Goal: Task Accomplishment & Management: Use online tool/utility

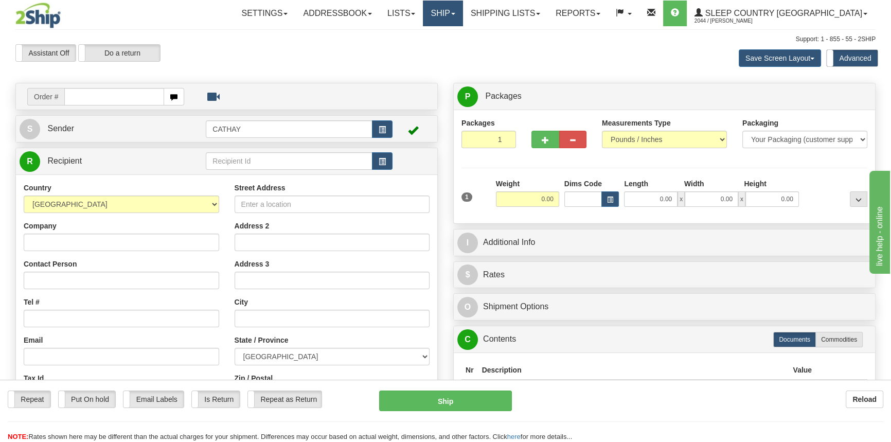
click at [462, 15] on link "Ship" at bounding box center [443, 14] width 40 height 26
click at [452, 51] on span "OnHold / Order Queue" at bounding box center [416, 49] width 73 height 8
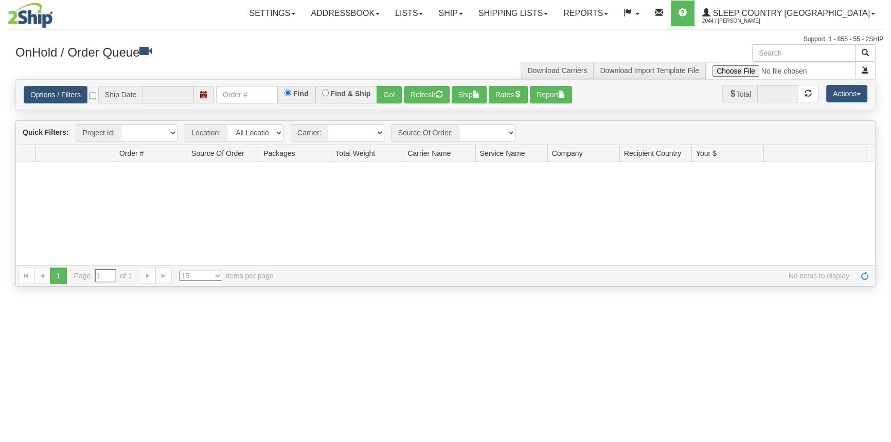
type input "[DATE]"
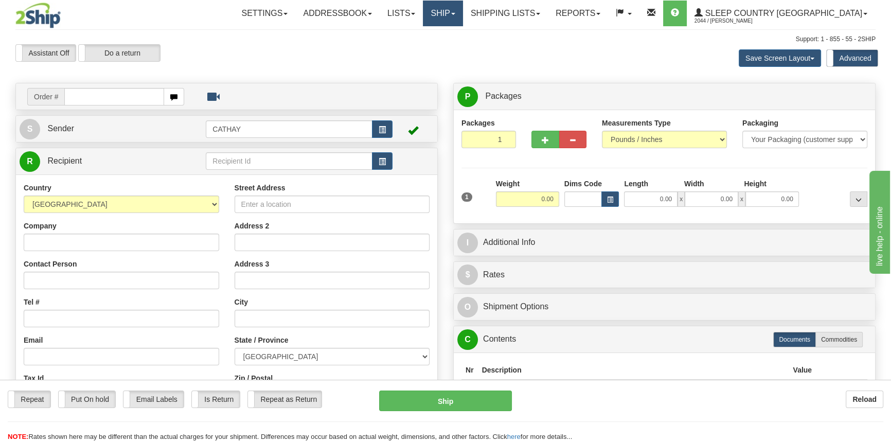
click at [462, 18] on link "Ship" at bounding box center [443, 14] width 40 height 26
click at [452, 47] on span "OnHold / Order Queue" at bounding box center [416, 49] width 73 height 8
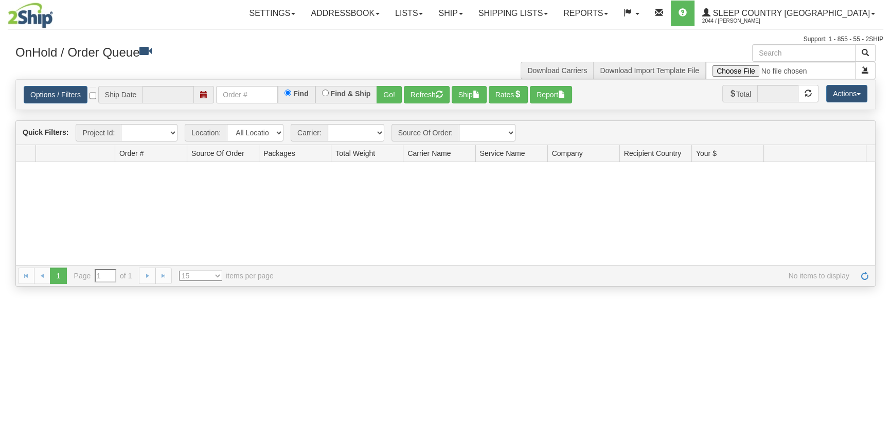
type input "[DATE]"
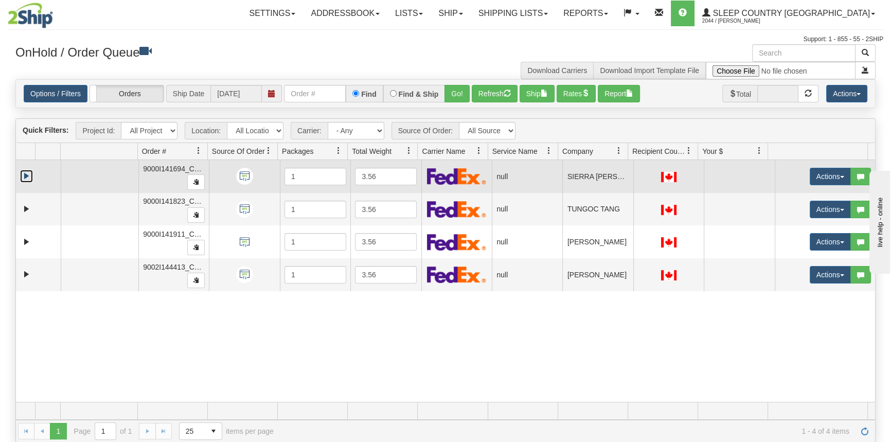
click at [27, 175] on link "Expand" at bounding box center [26, 176] width 13 height 13
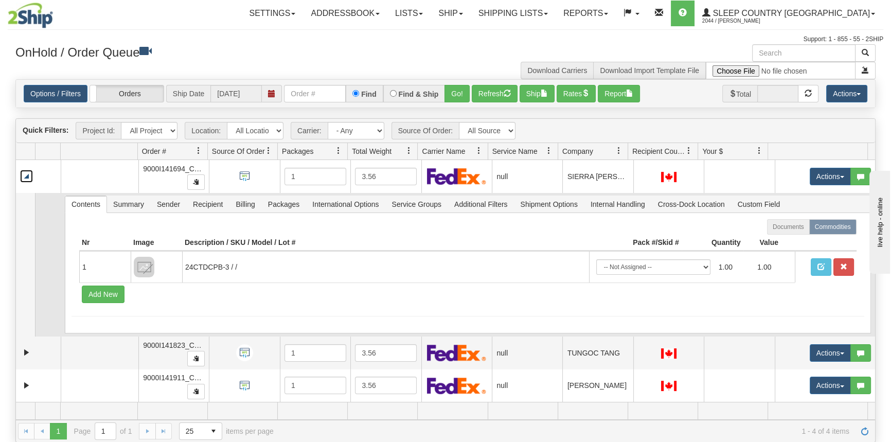
scroll to position [32, 0]
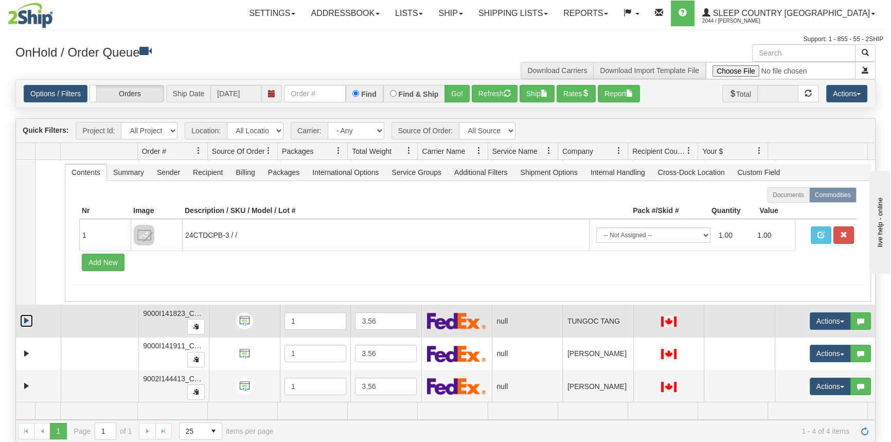
click at [23, 317] on link "Expand" at bounding box center [26, 320] width 13 height 13
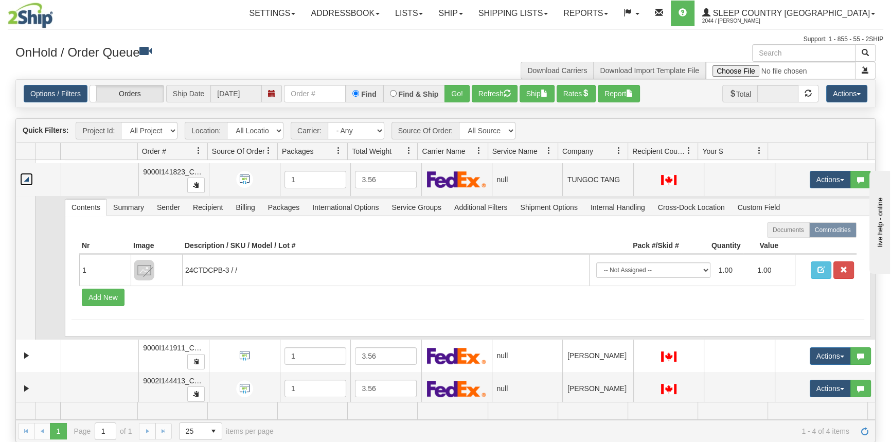
scroll to position [175, 0]
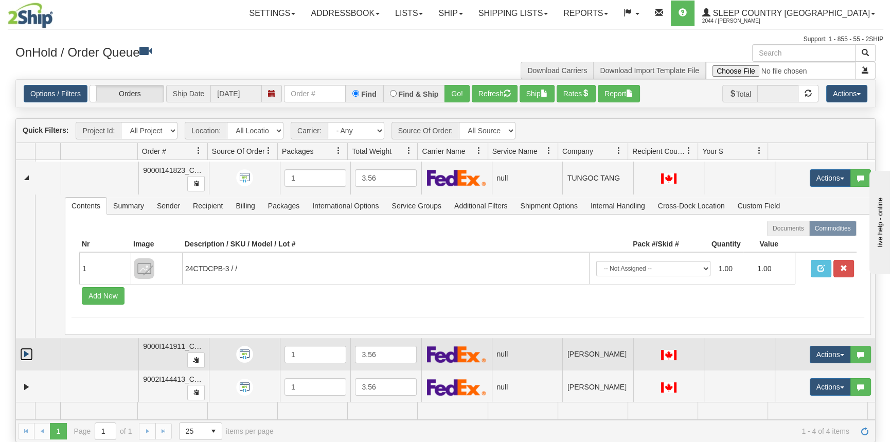
click at [26, 351] on link "Expand" at bounding box center [26, 354] width 13 height 13
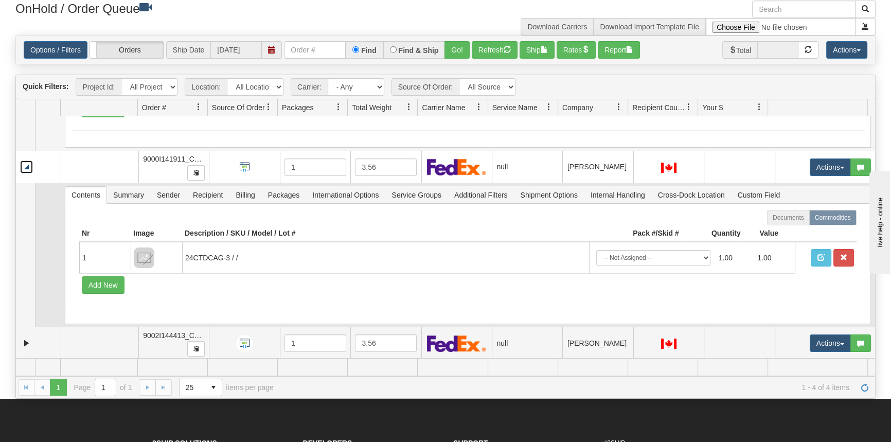
scroll to position [93, 0]
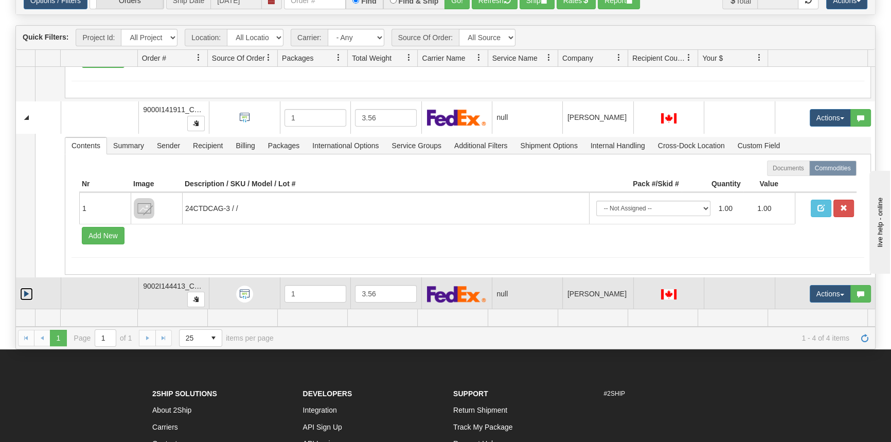
click at [28, 292] on link "Expand" at bounding box center [26, 294] width 13 height 13
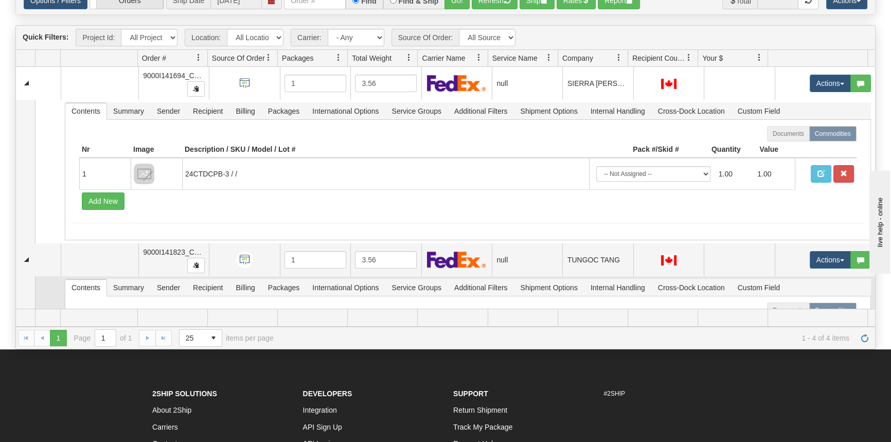
scroll to position [0, 0]
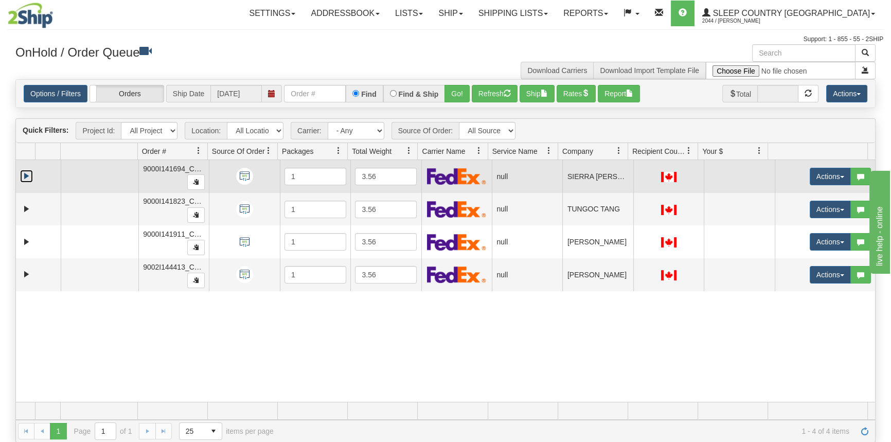
click at [27, 179] on link "Expand" at bounding box center [26, 176] width 13 height 13
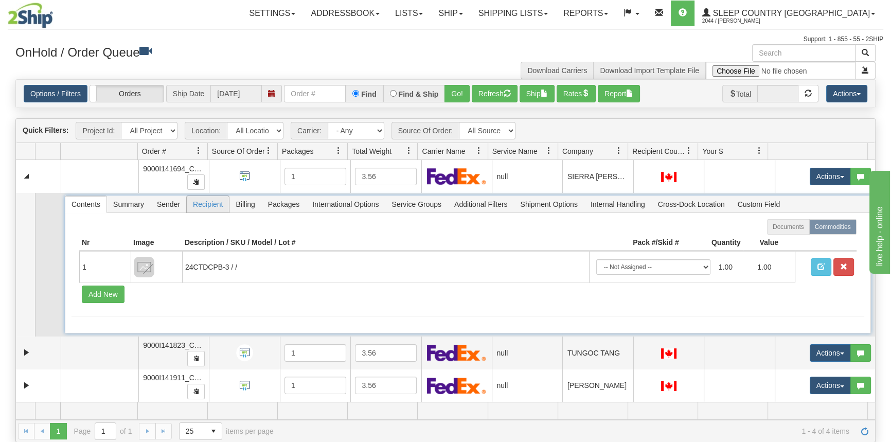
click at [208, 206] on span "Recipient" at bounding box center [208, 204] width 42 height 16
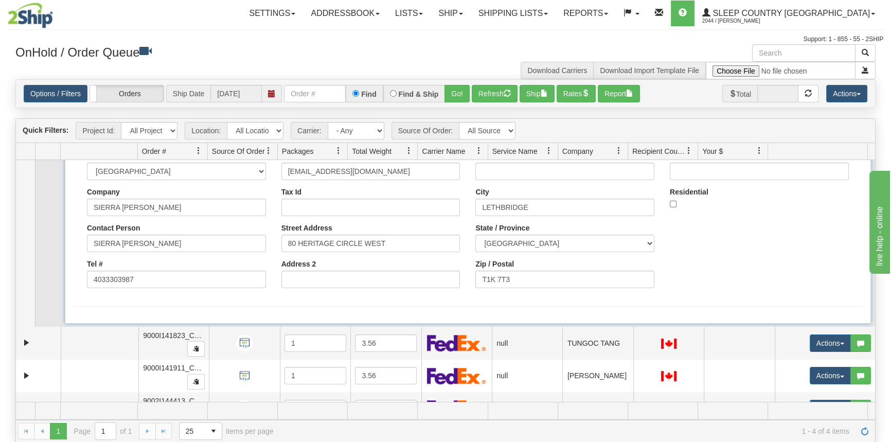
scroll to position [91, 0]
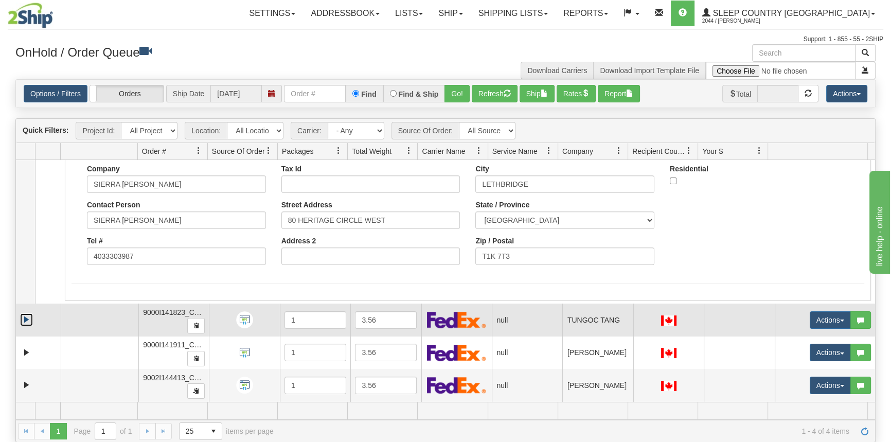
click at [23, 318] on link "Expand" at bounding box center [26, 319] width 13 height 13
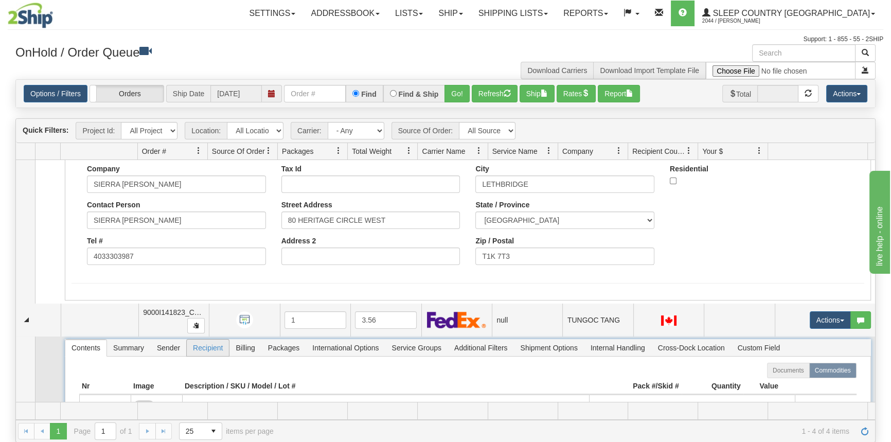
click at [210, 345] on span "Recipient" at bounding box center [208, 347] width 42 height 16
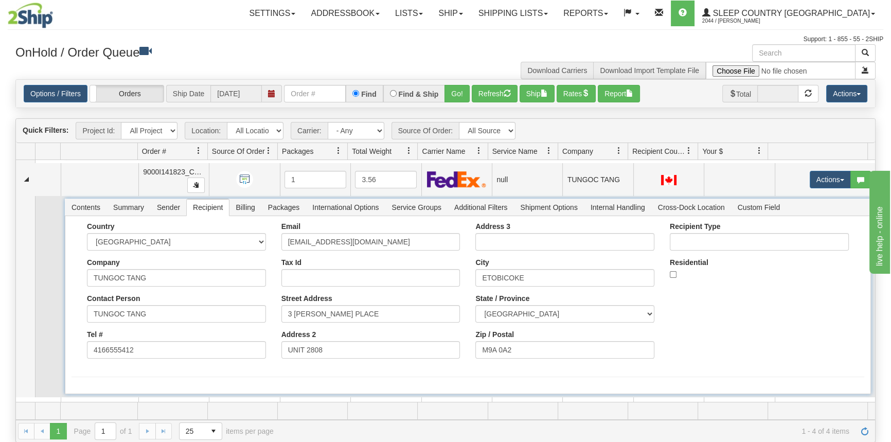
scroll to position [293, 0]
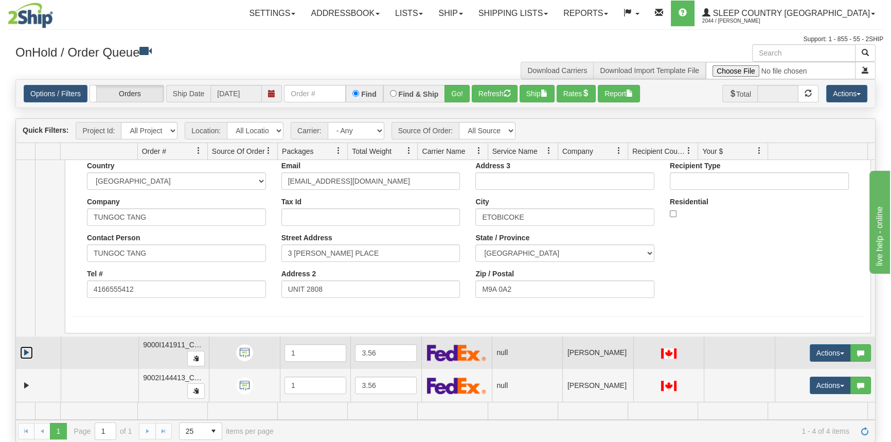
click at [32, 350] on link "Expand" at bounding box center [26, 352] width 13 height 13
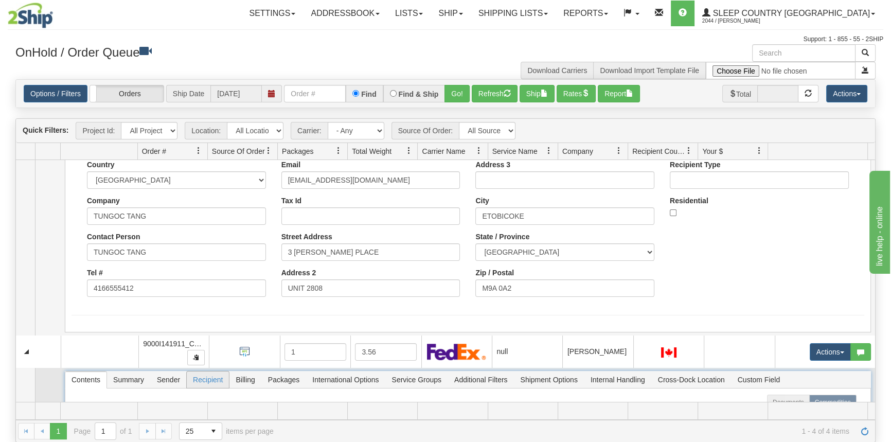
click at [205, 379] on span "Recipient" at bounding box center [208, 379] width 42 height 16
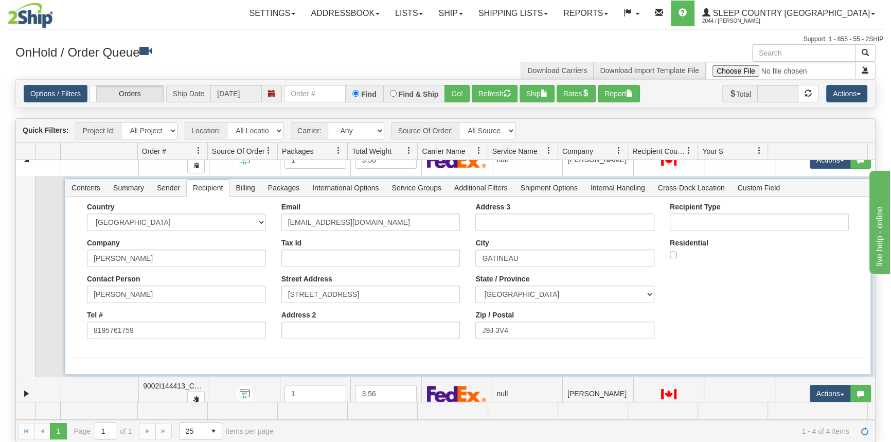
scroll to position [494, 0]
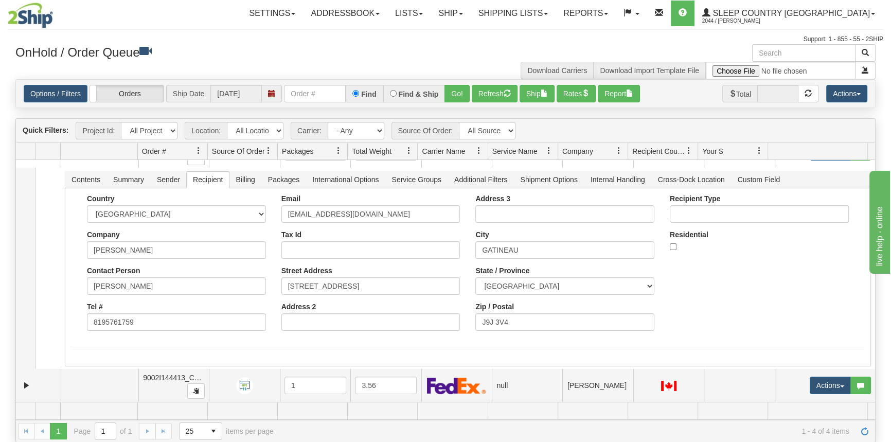
click at [10, 386] on div "Is equal to Is not equal to Contains Does not contains CAD USD EUR ZAR RON ANG …" at bounding box center [445, 260] width 875 height 363
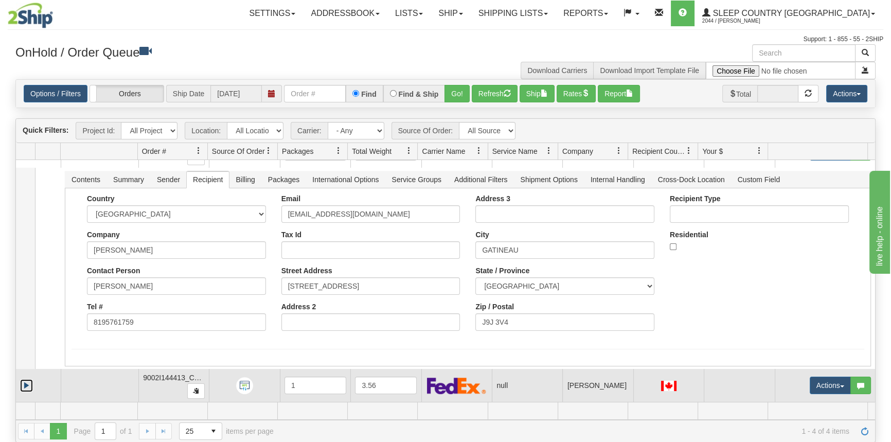
click at [25, 384] on link "Expand" at bounding box center [26, 385] width 13 height 13
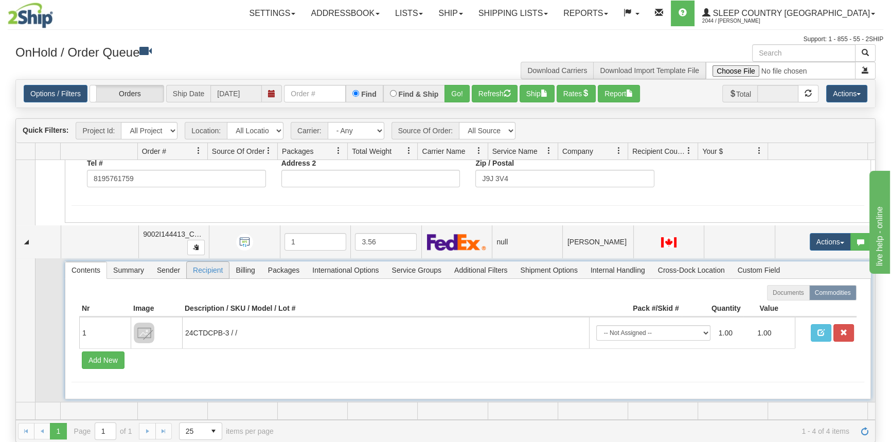
click at [204, 265] on span "Recipient" at bounding box center [208, 270] width 42 height 16
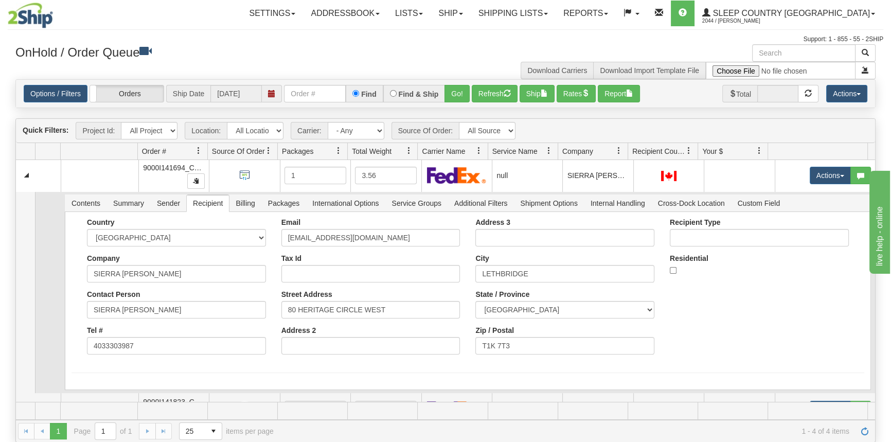
scroll to position [0, 0]
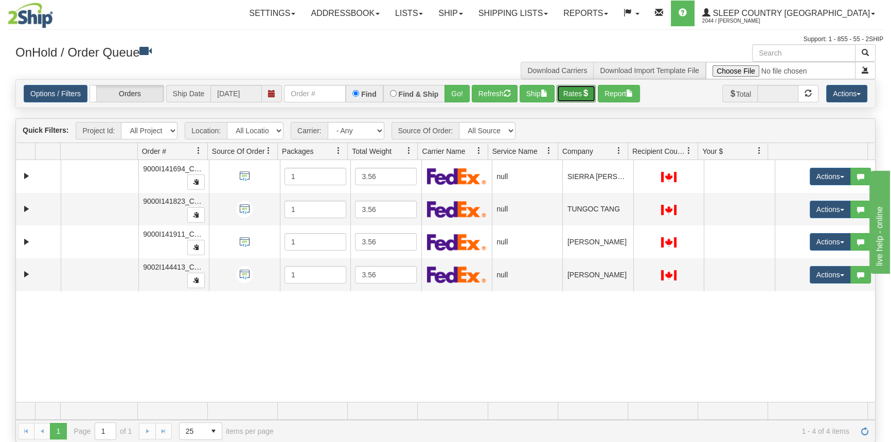
click at [570, 92] on button "Rates" at bounding box center [577, 93] width 40 height 17
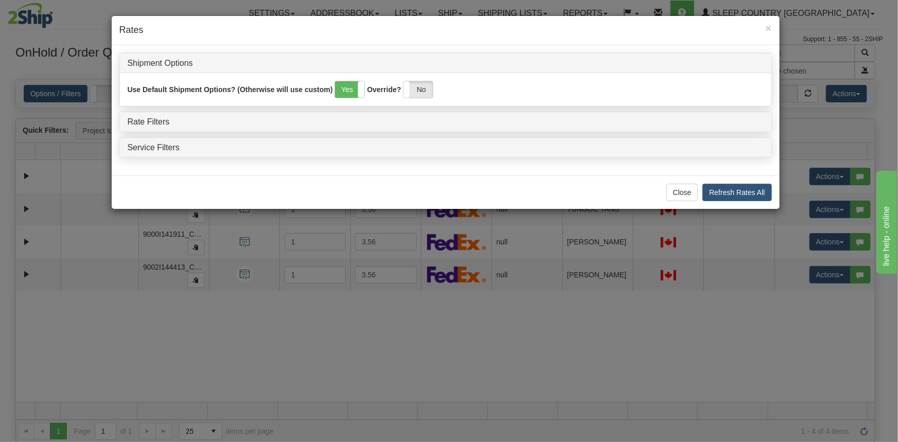
drag, startPoint x: 427, startPoint y: 91, endPoint x: 247, endPoint y: 119, distance: 182.7
click at [427, 91] on label "No" at bounding box center [417, 89] width 29 height 16
click at [144, 123] on link "Rate Filters" at bounding box center [149, 121] width 42 height 9
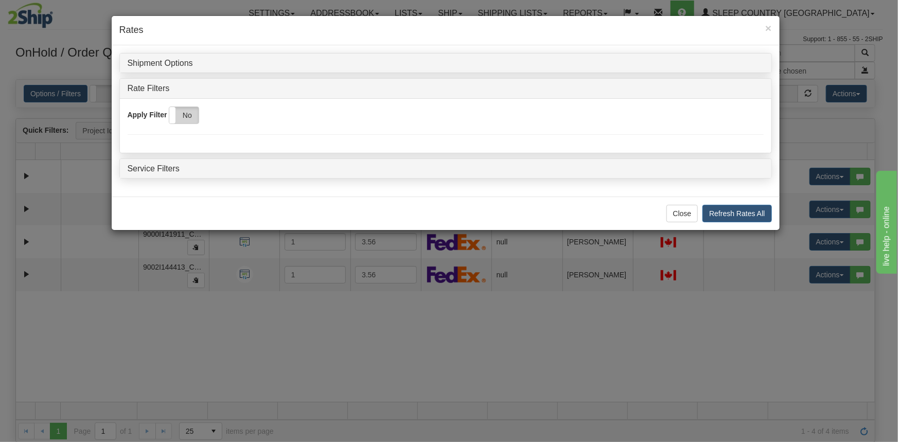
click at [198, 109] on label "No" at bounding box center [183, 115] width 29 height 16
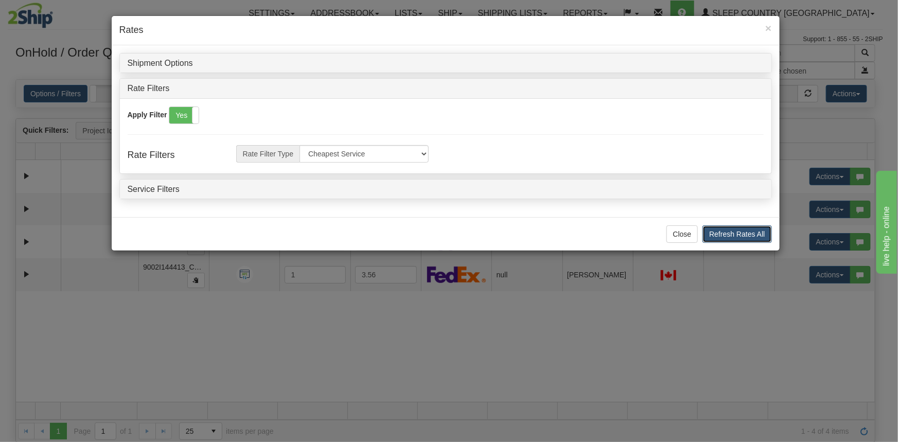
click at [729, 229] on button "Refresh Rates All" at bounding box center [736, 233] width 69 height 17
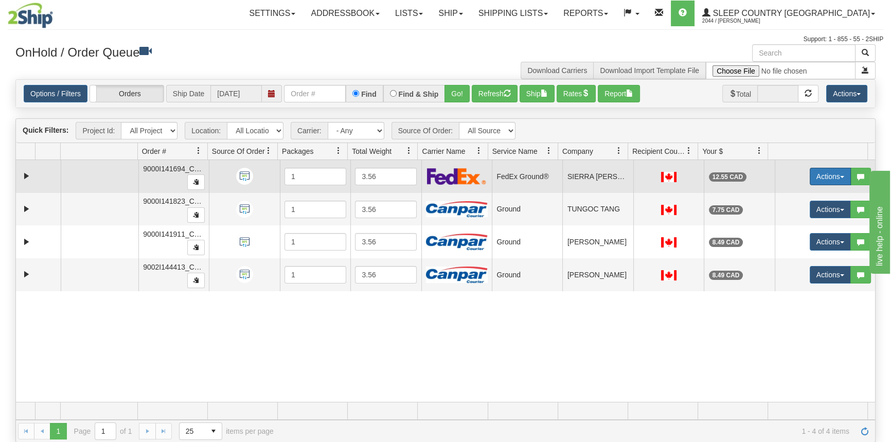
click at [823, 175] on button "Actions" at bounding box center [830, 176] width 41 height 17
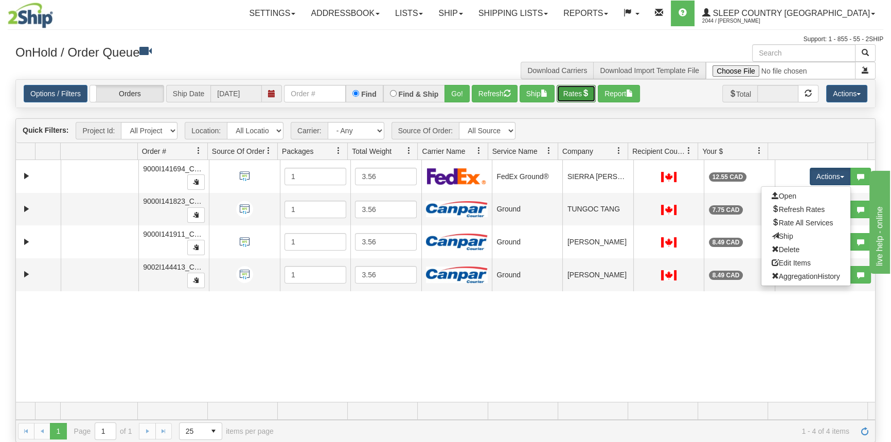
click at [575, 101] on button "Rates" at bounding box center [577, 93] width 40 height 17
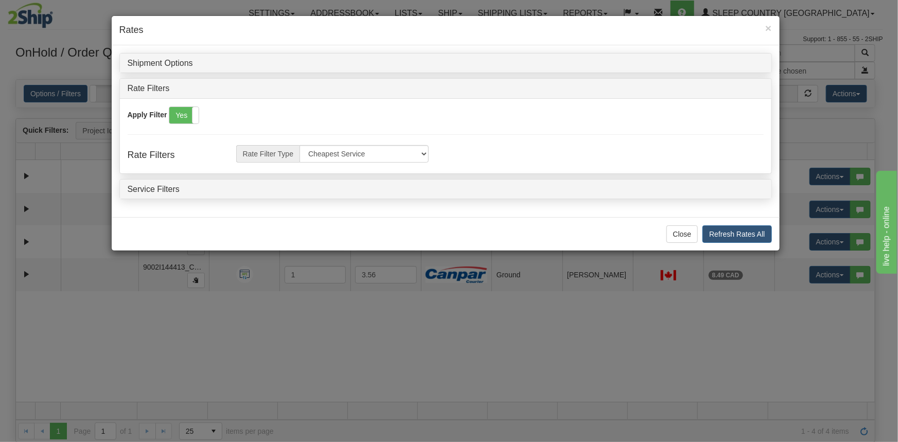
click at [179, 56] on div "Shipment Options" at bounding box center [445, 63] width 651 height 20
click at [174, 62] on link "Shipment Options" at bounding box center [160, 63] width 65 height 9
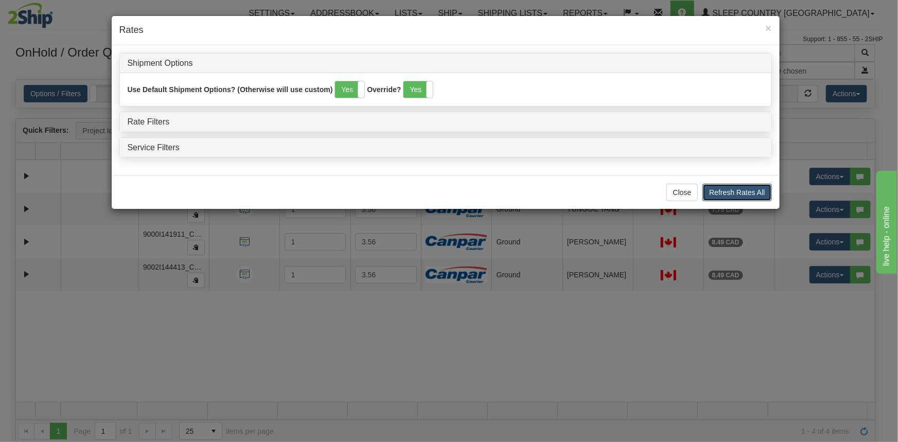
click at [750, 195] on button "Refresh Rates All" at bounding box center [736, 192] width 69 height 17
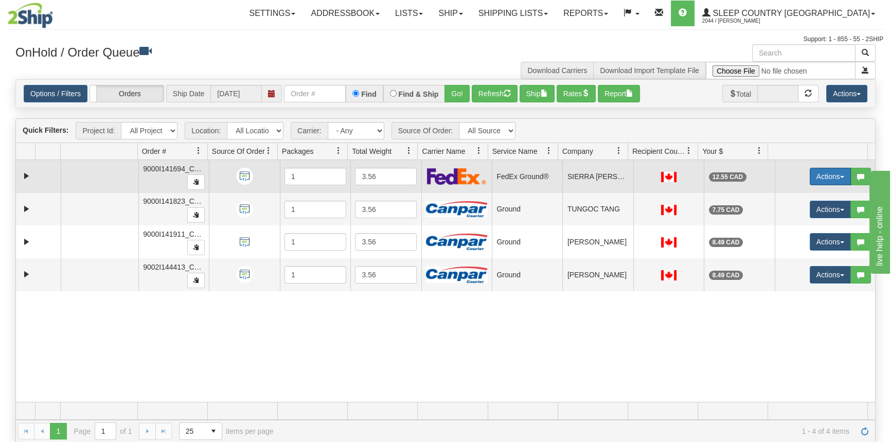
click at [813, 168] on button "Actions" at bounding box center [830, 176] width 41 height 17
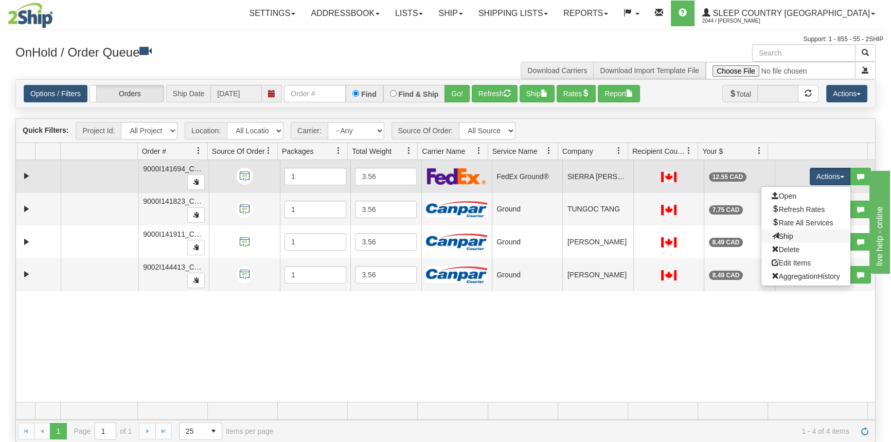
drag, startPoint x: 800, startPoint y: 231, endPoint x: 822, endPoint y: 218, distance: 25.4
click at [800, 230] on link "Ship" at bounding box center [805, 235] width 89 height 13
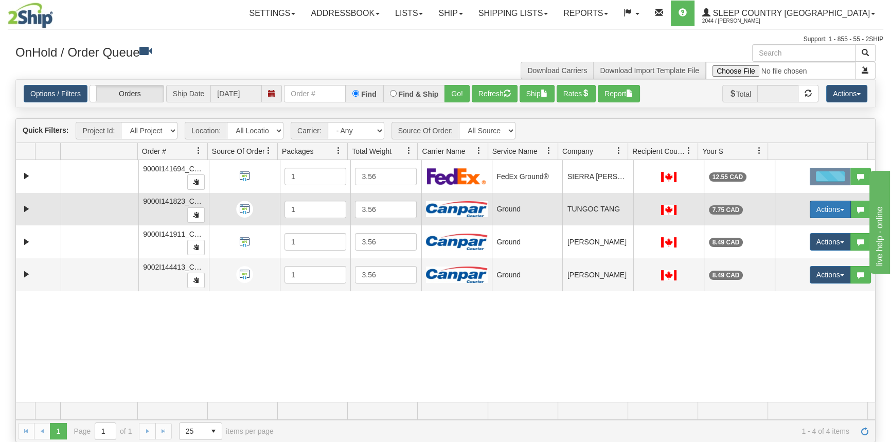
click at [822, 210] on button "Actions" at bounding box center [830, 209] width 41 height 17
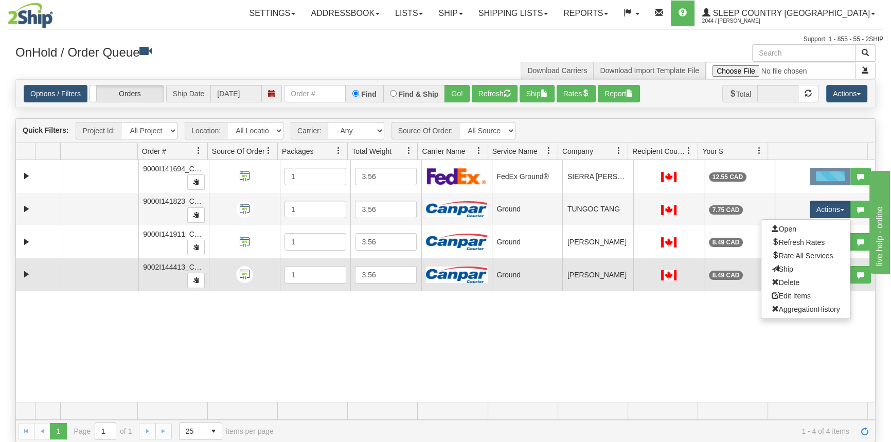
click at [810, 263] on link "Ship" at bounding box center [805, 268] width 89 height 13
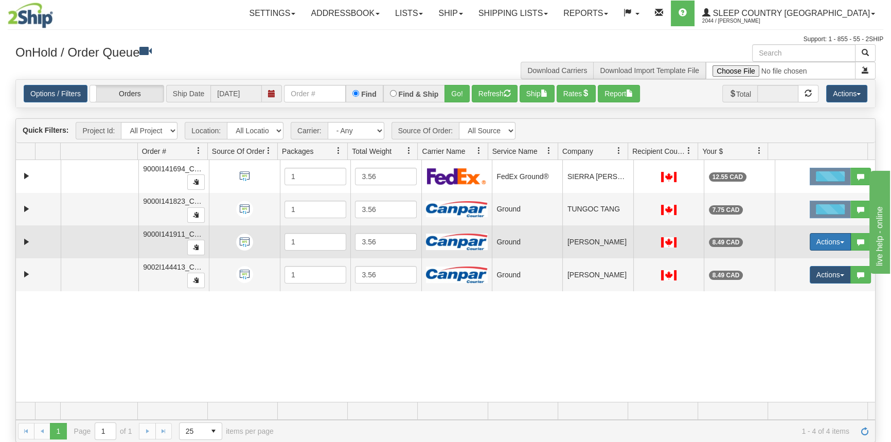
click at [813, 237] on button "Actions" at bounding box center [830, 241] width 41 height 17
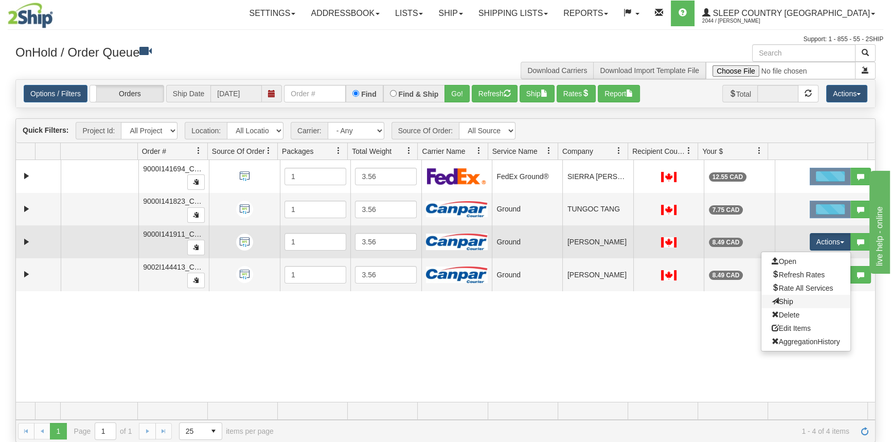
click at [803, 298] on link "Ship" at bounding box center [805, 301] width 89 height 13
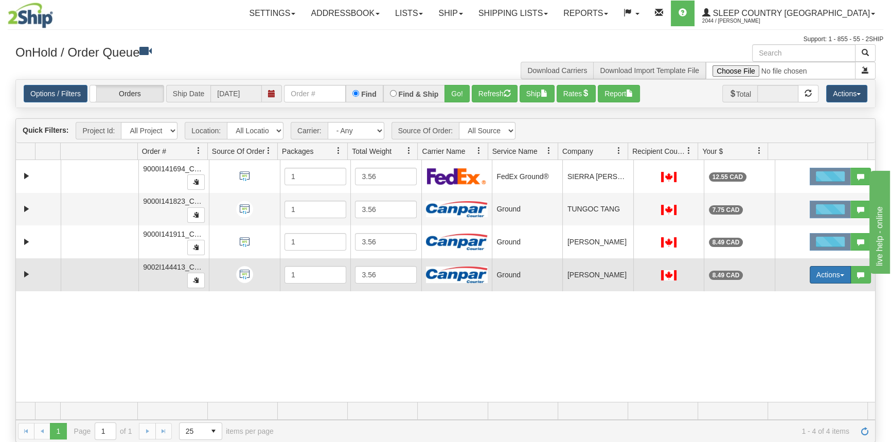
click at [810, 278] on button "Actions" at bounding box center [830, 274] width 41 height 17
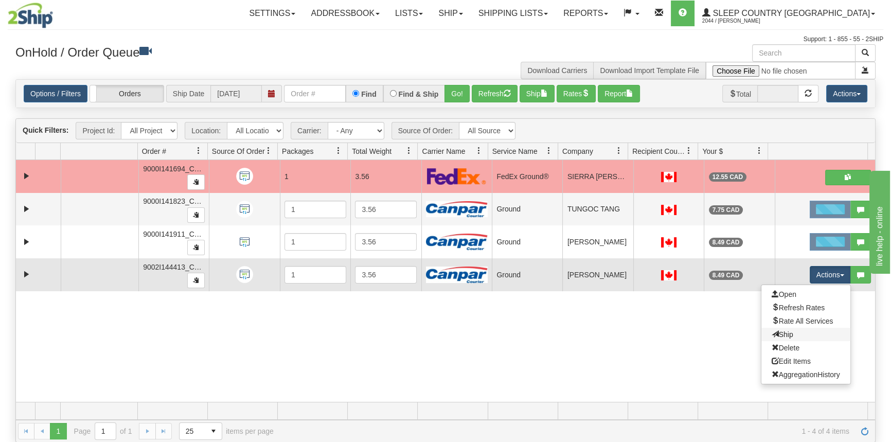
click at [793, 335] on link "Ship" at bounding box center [805, 334] width 89 height 13
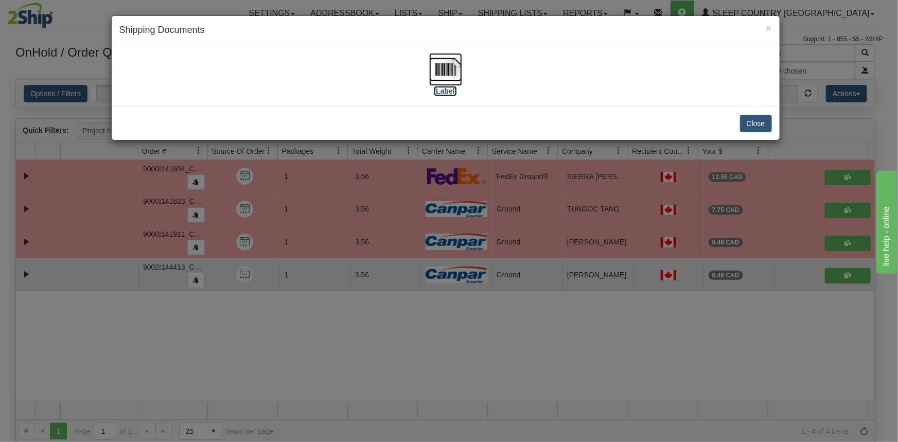
click at [446, 91] on label "[Label]" at bounding box center [446, 91] width 24 height 10
click at [770, 27] on span "×" at bounding box center [768, 28] width 6 height 12
